Goal: Information Seeking & Learning: Learn about a topic

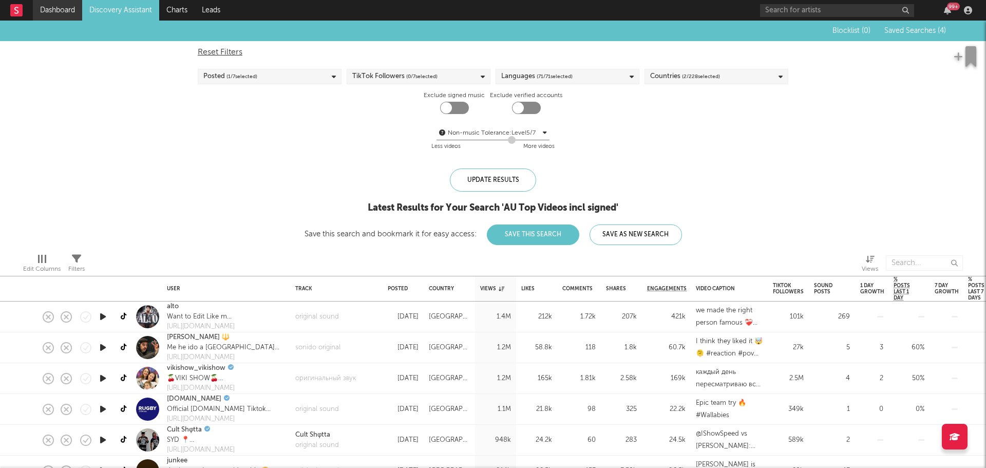
click at [58, 11] on link "Dashboard" at bounding box center [57, 10] width 49 height 21
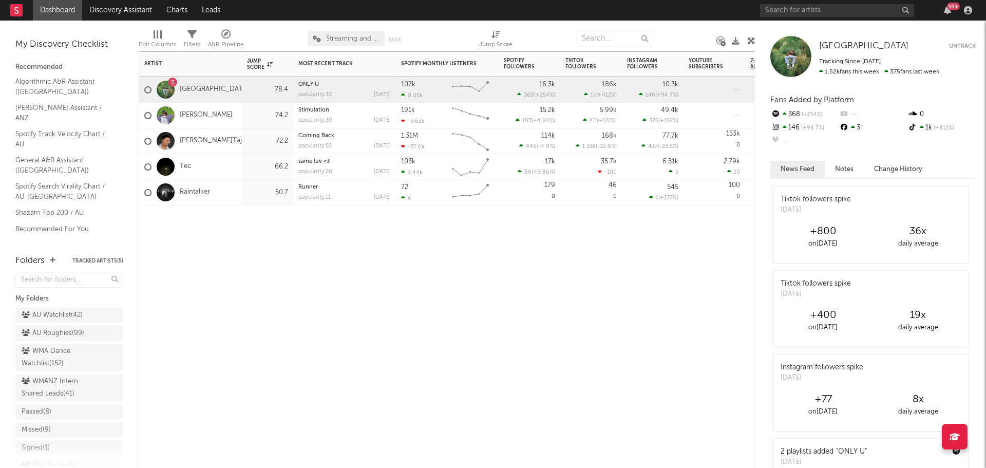
click at [232, 196] on div "Raintalker" at bounding box center [190, 193] width 103 height 26
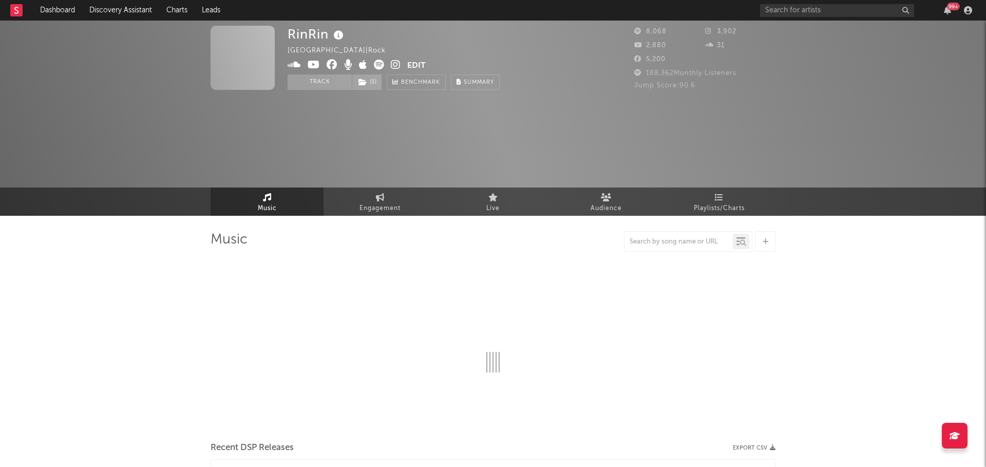
select select "1w"
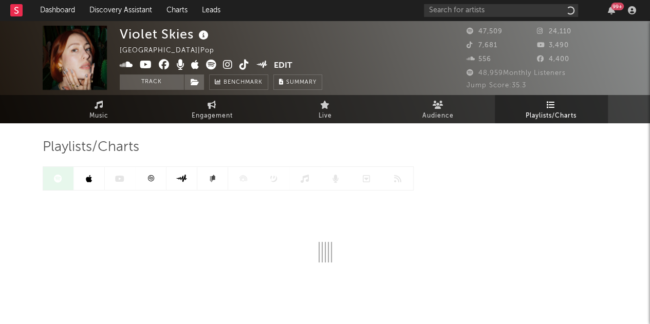
click at [202, 35] on icon at bounding box center [203, 35] width 15 height 14
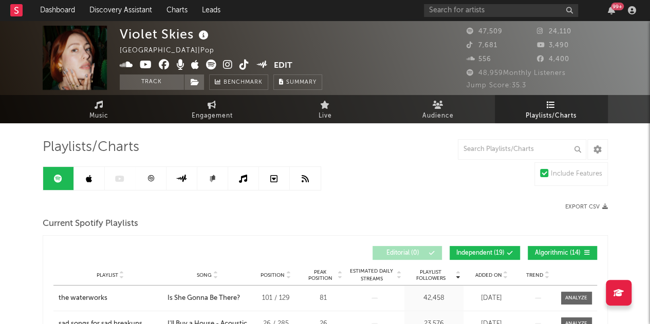
click at [202, 35] on icon at bounding box center [203, 35] width 15 height 14
click at [105, 108] on link "Music" at bounding box center [99, 109] width 113 height 28
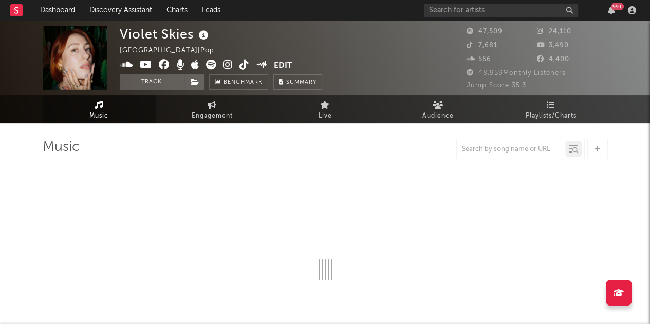
select select "6m"
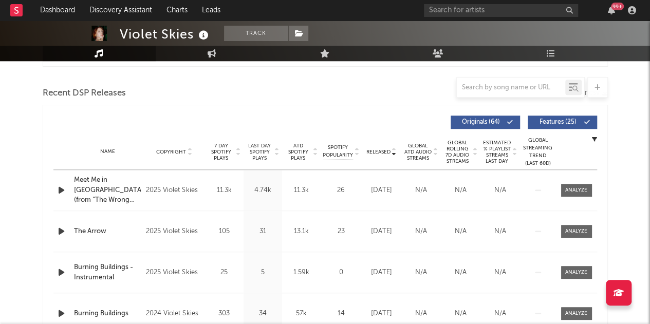
scroll to position [360, 0]
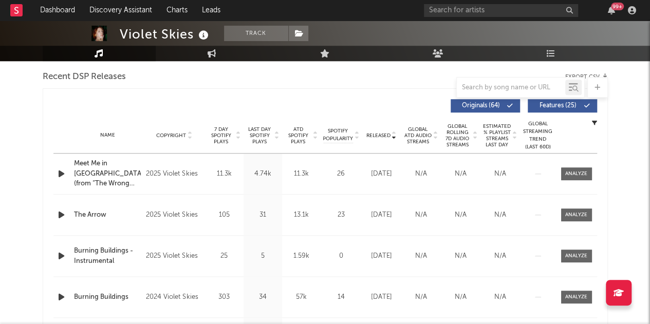
click at [61, 173] on icon "button" at bounding box center [61, 173] width 11 height 13
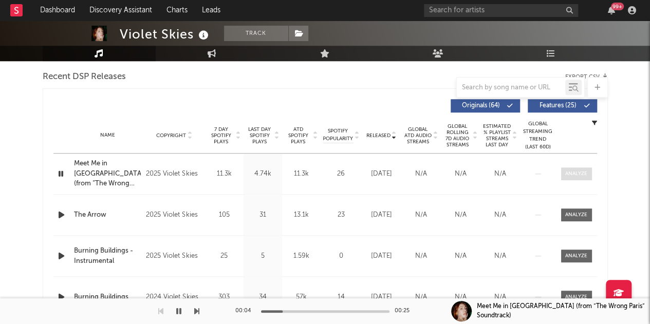
click at [573, 176] on div at bounding box center [576, 174] width 22 height 8
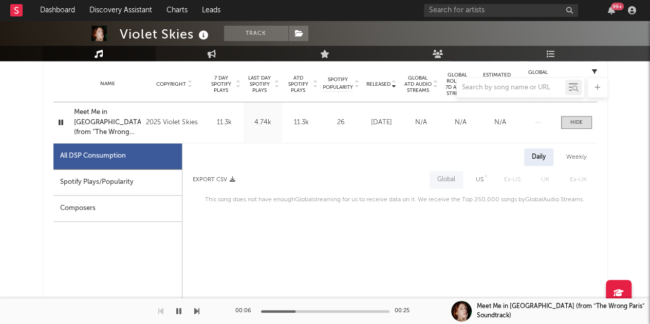
scroll to position [462, 0]
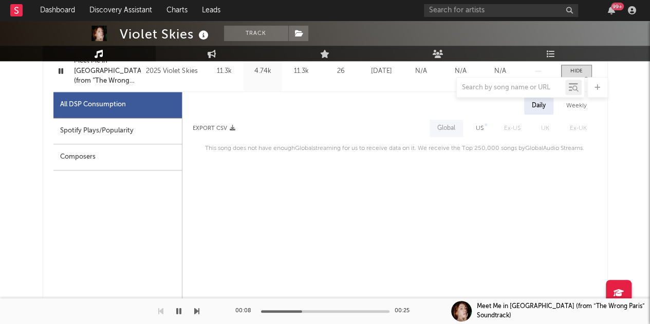
click at [100, 131] on div "Spotify Plays/Popularity" at bounding box center [117, 131] width 128 height 26
select select "1w"
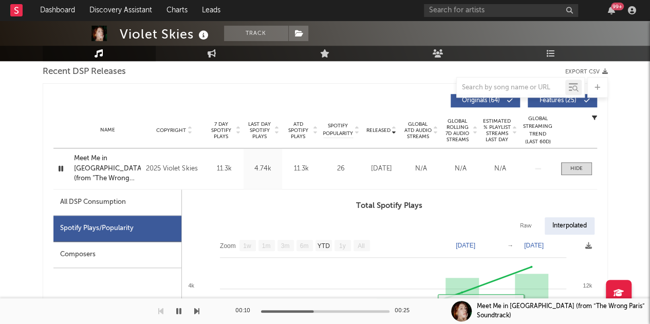
scroll to position [360, 0]
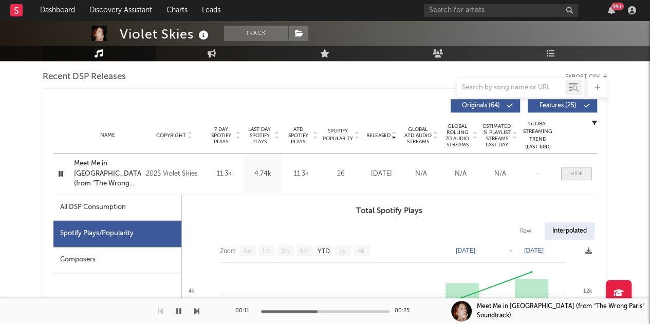
click at [576, 178] on span at bounding box center [576, 173] width 31 height 13
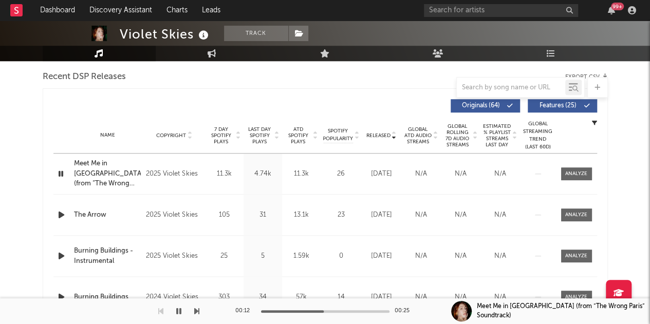
click at [60, 174] on icon "button" at bounding box center [61, 173] width 10 height 13
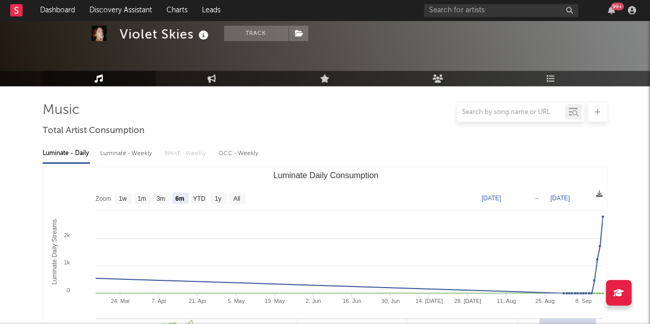
scroll to position [0, 0]
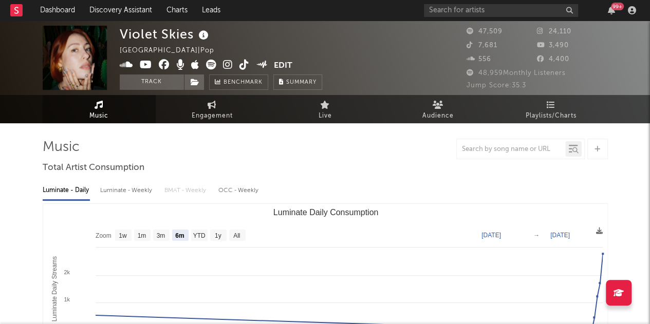
click at [229, 66] on icon at bounding box center [228, 65] width 10 height 10
